Goal: Task Accomplishment & Management: Complete application form

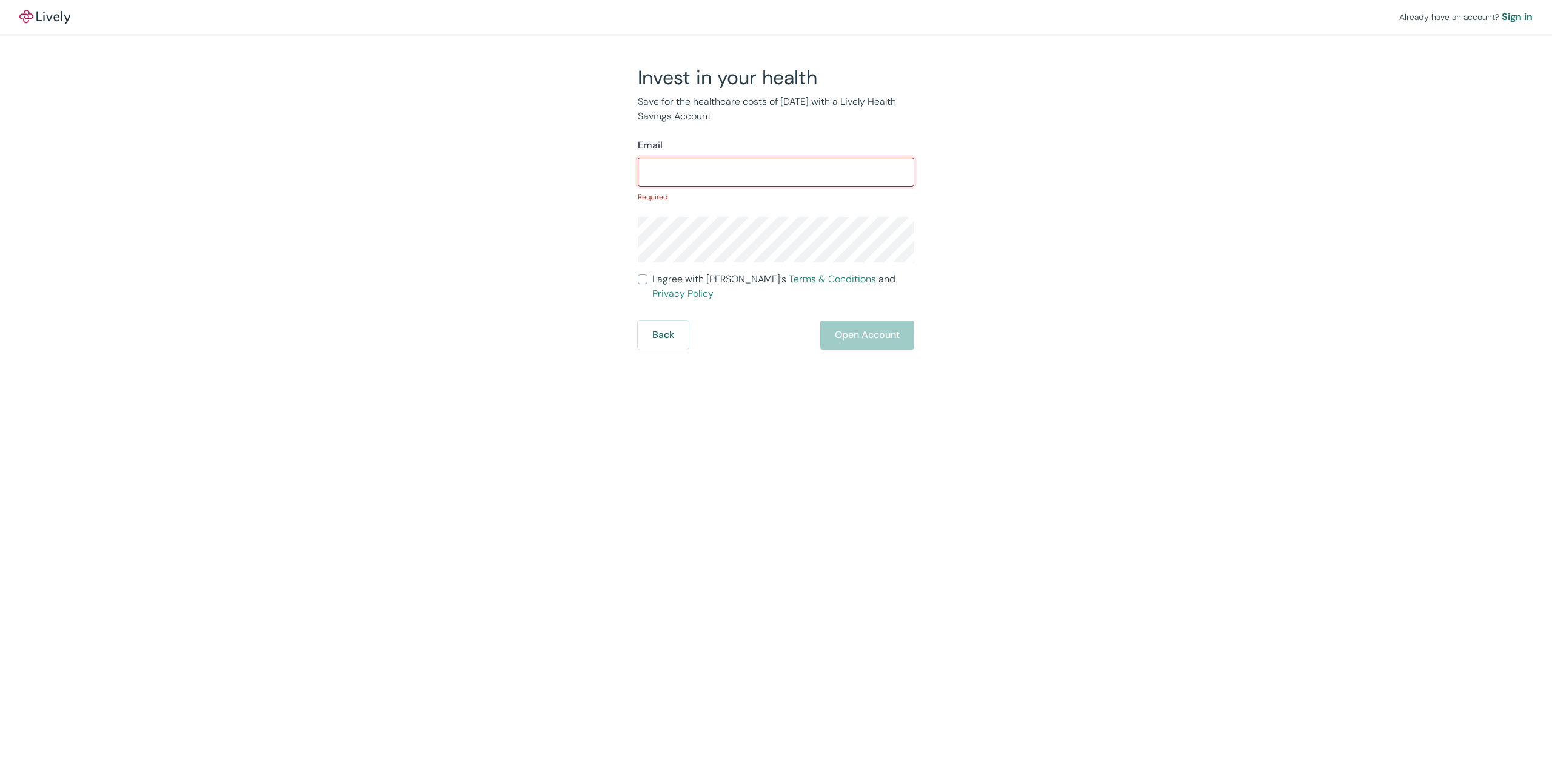
paste input "RX4t9QMwgybmXe"
click at [689, 174] on input "RX4t9QMwgybmXe" at bounding box center [776, 172] width 277 height 25
type input "RX4t9QMwgybmXe"
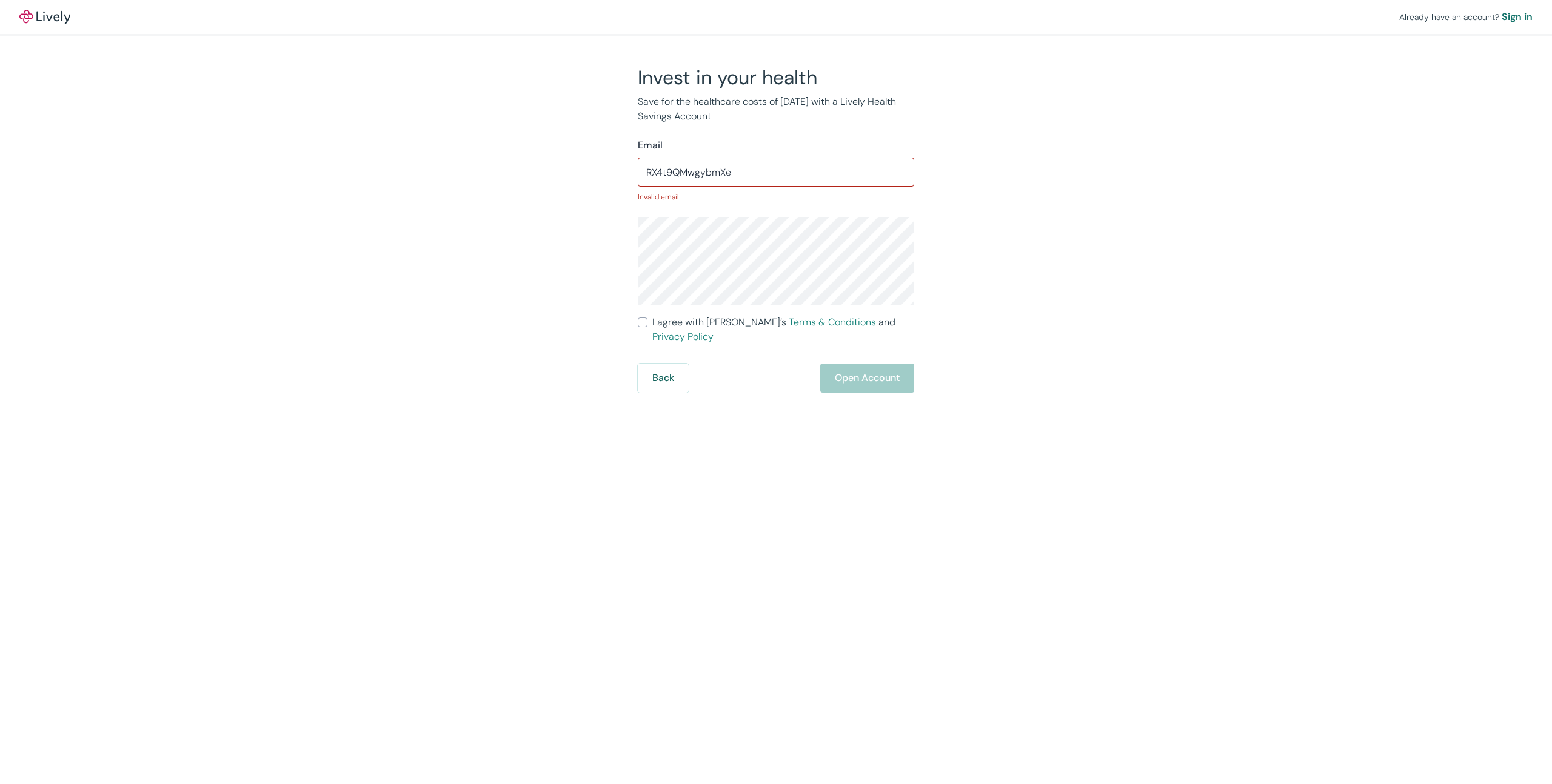
click at [686, 163] on input "RX4t9QMwgybmXe" at bounding box center [776, 172] width 277 height 25
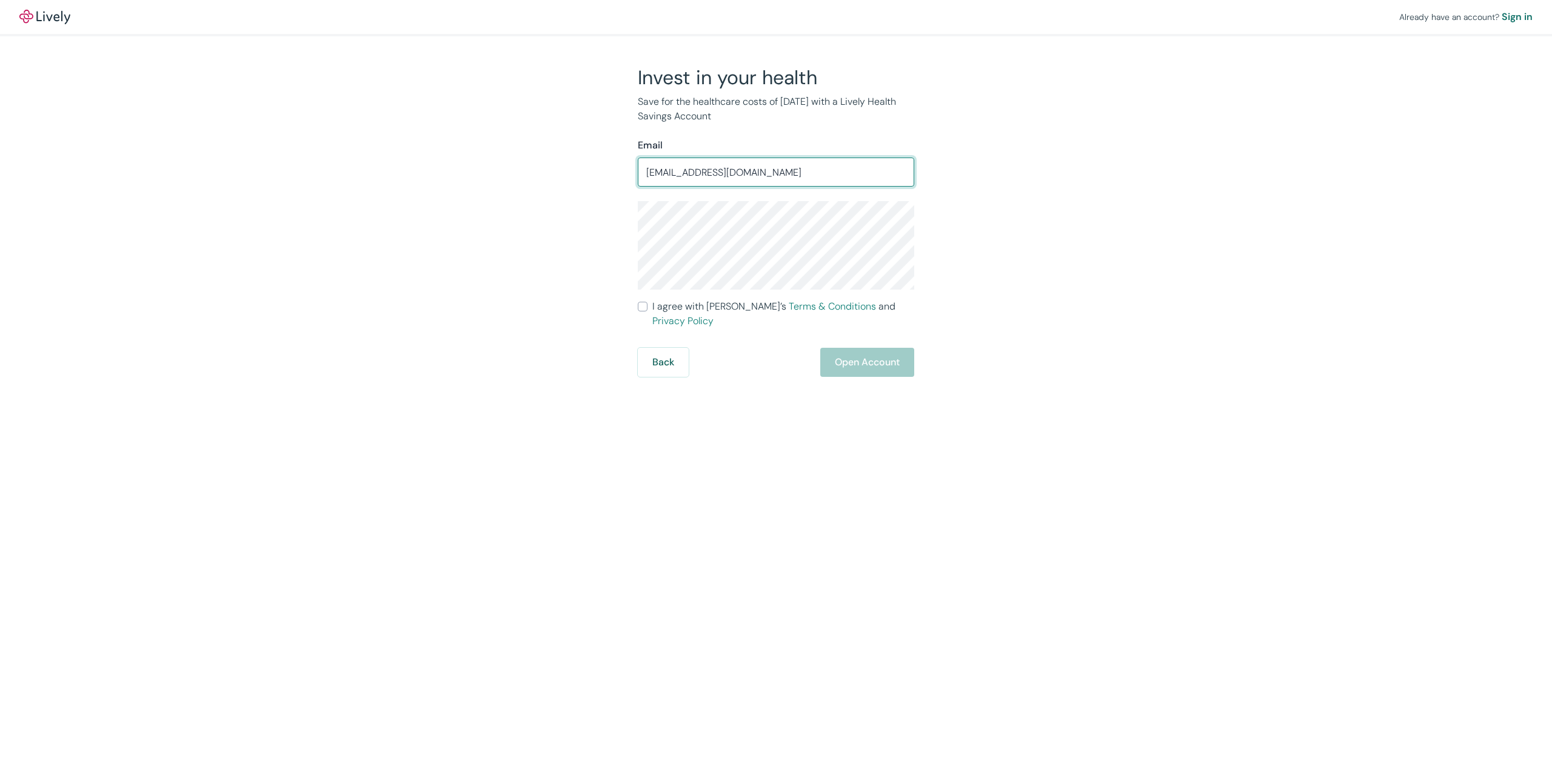
type input "[EMAIL_ADDRESS][DOMAIN_NAME]"
click at [646, 305] on input "I agree with Lively’s Terms & Conditions and Privacy Policy" at bounding box center [643, 307] width 10 height 10
checkbox input "true"
click at [854, 364] on div "Already have an account? Sign in Invest in your health Save for the healthcare …" at bounding box center [776, 392] width 1552 height 784
click at [854, 348] on button "Open Account" at bounding box center [867, 362] width 94 height 29
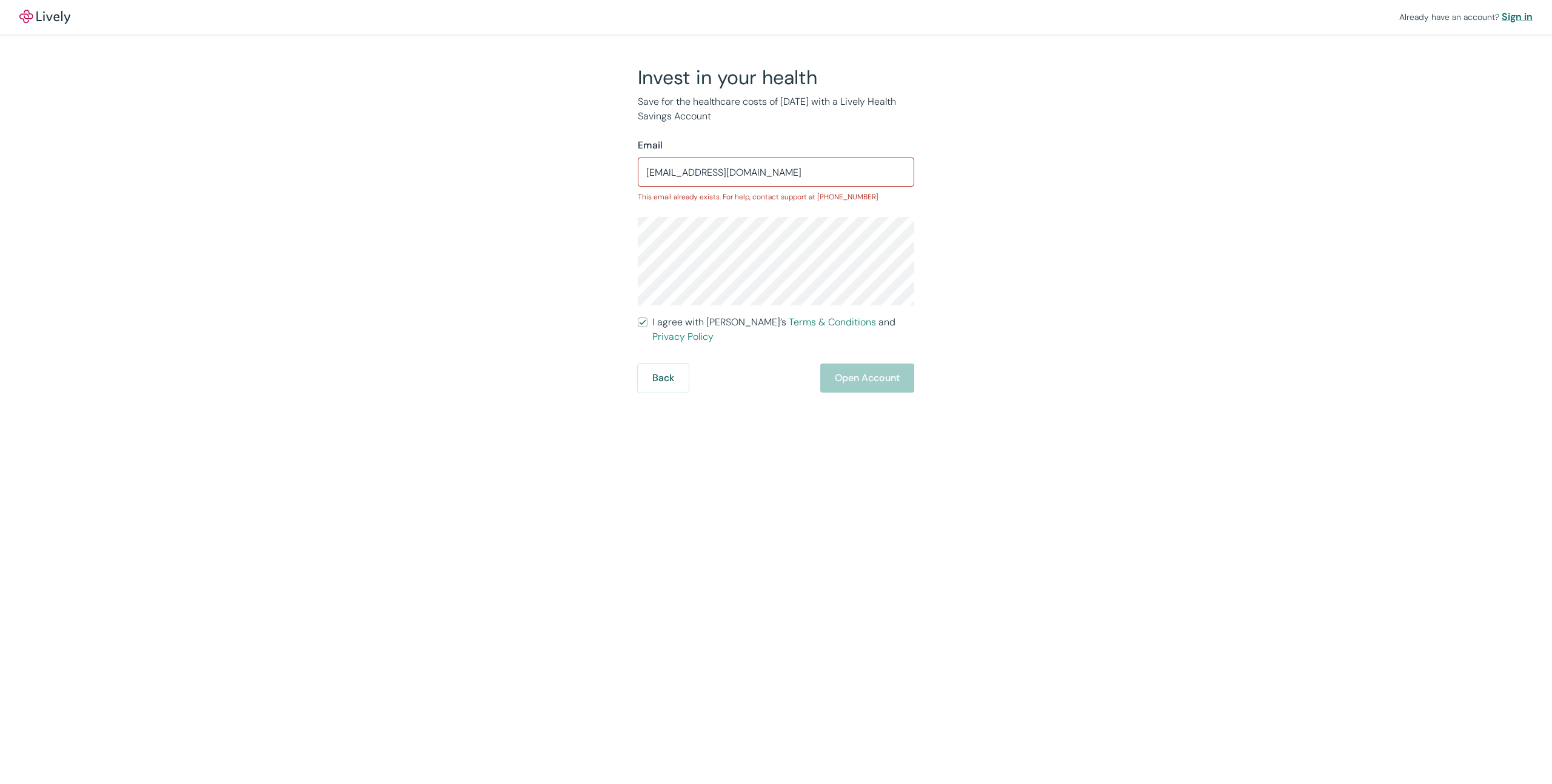
click at [1508, 17] on div "Sign in" at bounding box center [1517, 17] width 31 height 15
